Goal: Information Seeking & Learning: Learn about a topic

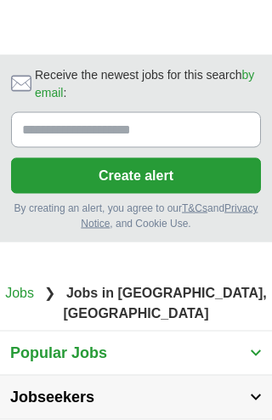
scroll to position [1997, 0]
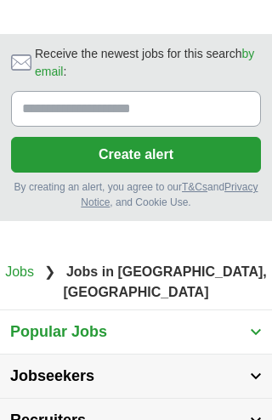
click at [132, 264] on strong "Jobs in [GEOGRAPHIC_DATA], [GEOGRAPHIC_DATA]" at bounding box center [165, 281] width 203 height 35
click at [168, 262] on nav "Jobs ❯ Jobs in [GEOGRAPHIC_DATA], [GEOGRAPHIC_DATA]" at bounding box center [136, 282] width 272 height 41
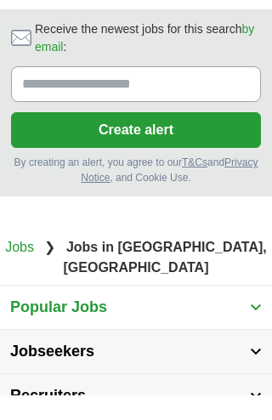
scroll to position [2021, 0]
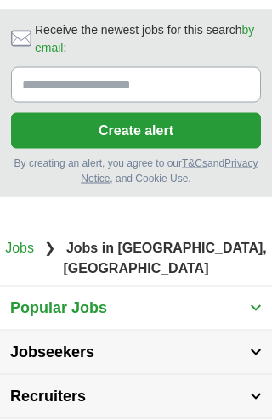
click at [258, 304] on img at bounding box center [256, 308] width 12 height 8
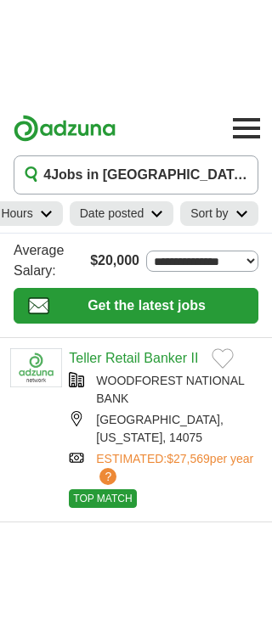
scroll to position [0, 0]
